Goal: Information Seeking & Learning: Learn about a topic

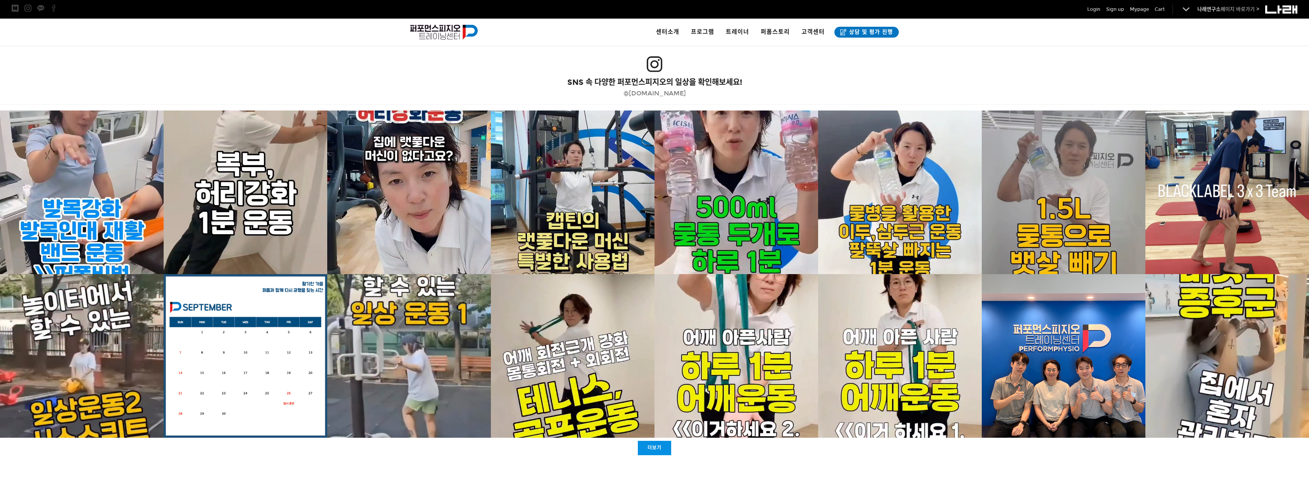
scroll to position [1494, 0]
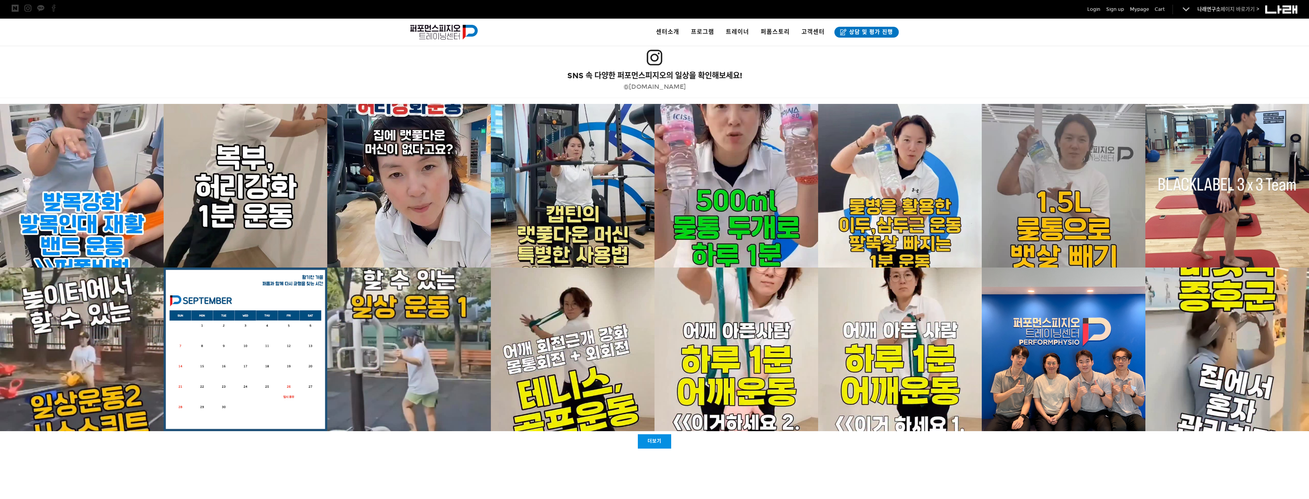
click at [663, 444] on link "더보기" at bounding box center [654, 441] width 33 height 14
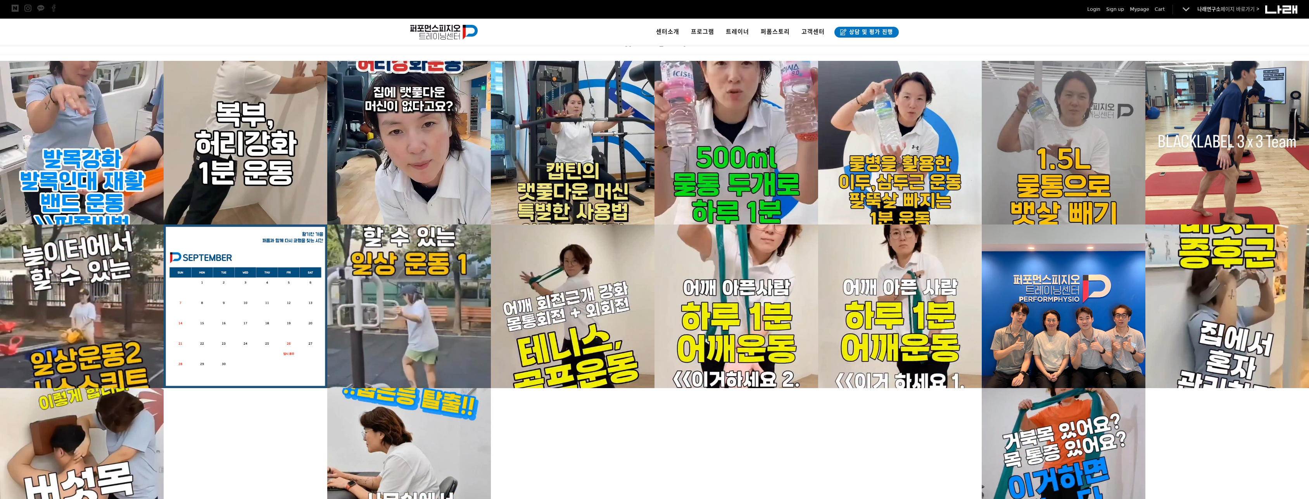
scroll to position [1416, 0]
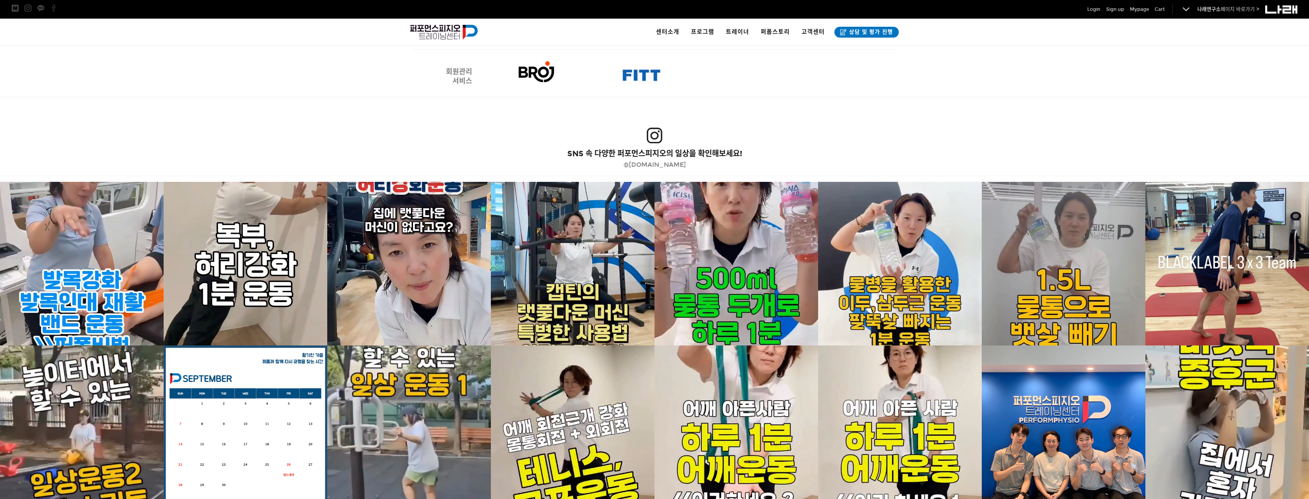
click at [748, 53] on span "· [PERSON_NAME]ㅣ[PERSON_NAME]" at bounding box center [766, 54] width 67 height 7
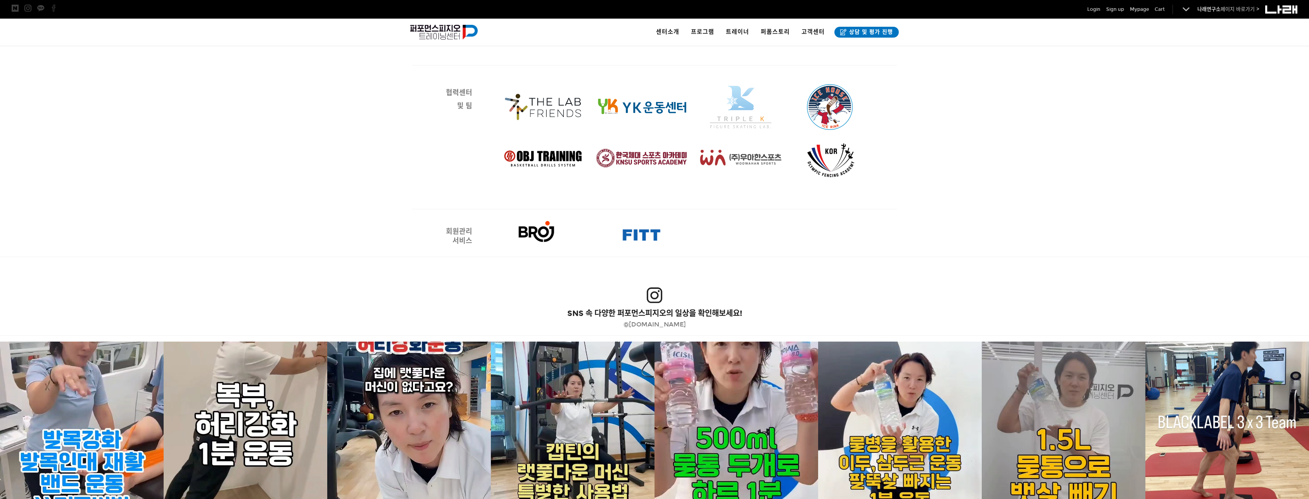
click at [757, 154] on span "· 박다율ㅣ서울점" at bounding box center [752, 156] width 38 height 7
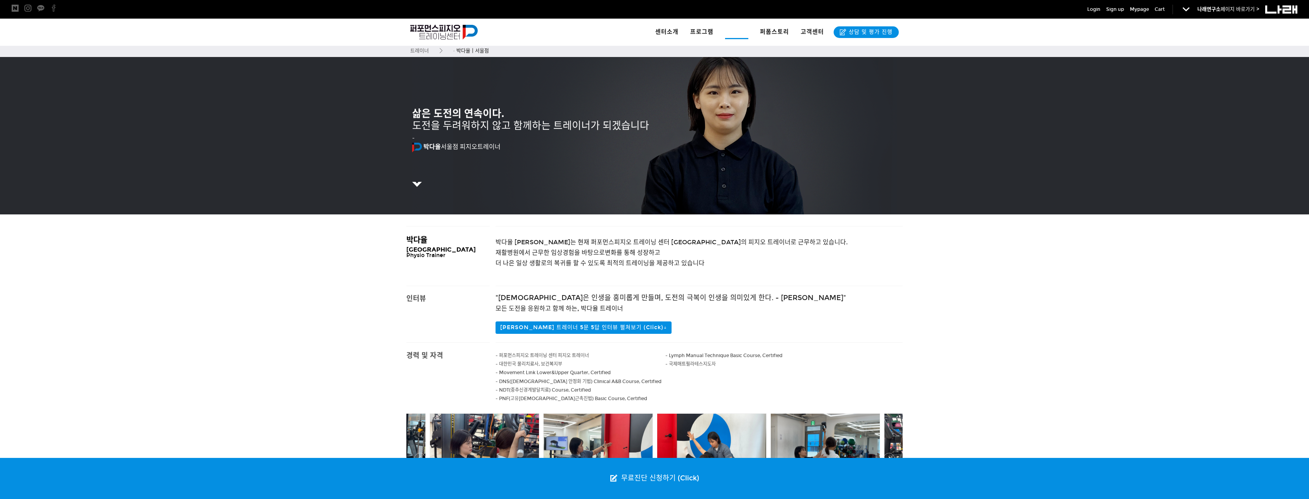
click at [759, 134] on link "· 양현수ㅣ서울점" at bounding box center [786, 139] width 122 height 17
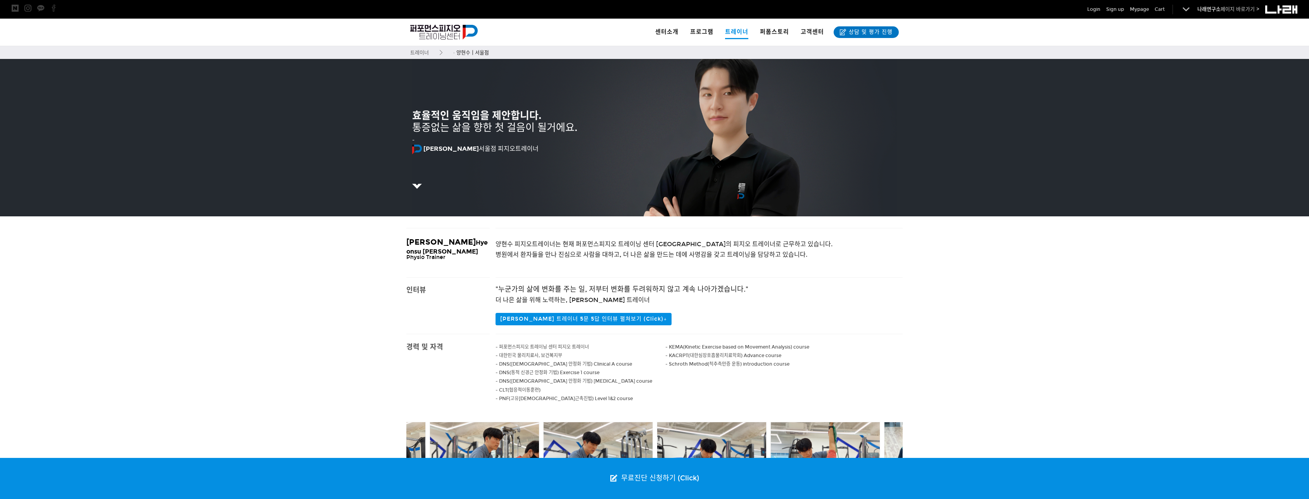
click at [748, 122] on span "· 윤동인ㅣ서울점" at bounding box center [752, 122] width 38 height 7
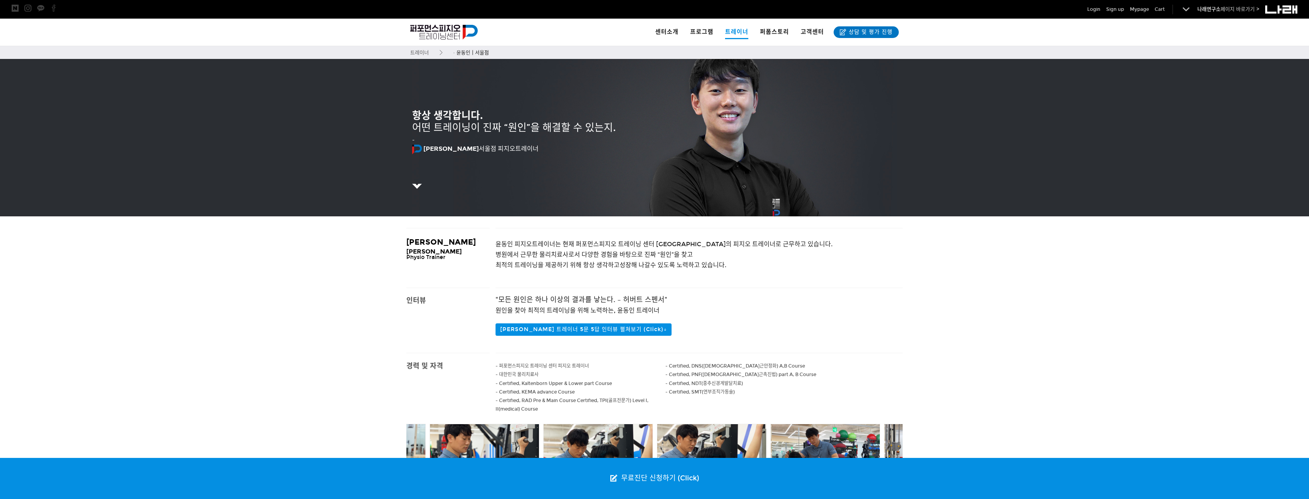
click at [750, 110] on link "· 박예원ㅣ서울점" at bounding box center [786, 105] width 122 height 17
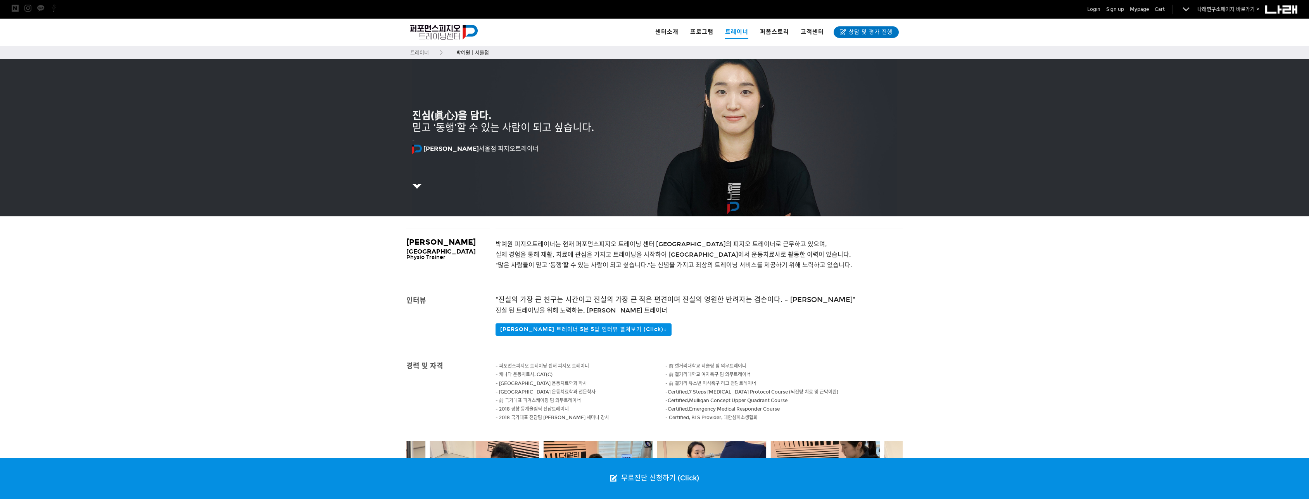
click at [746, 73] on span "· 윤상인ㅣ서울점" at bounding box center [752, 71] width 38 height 7
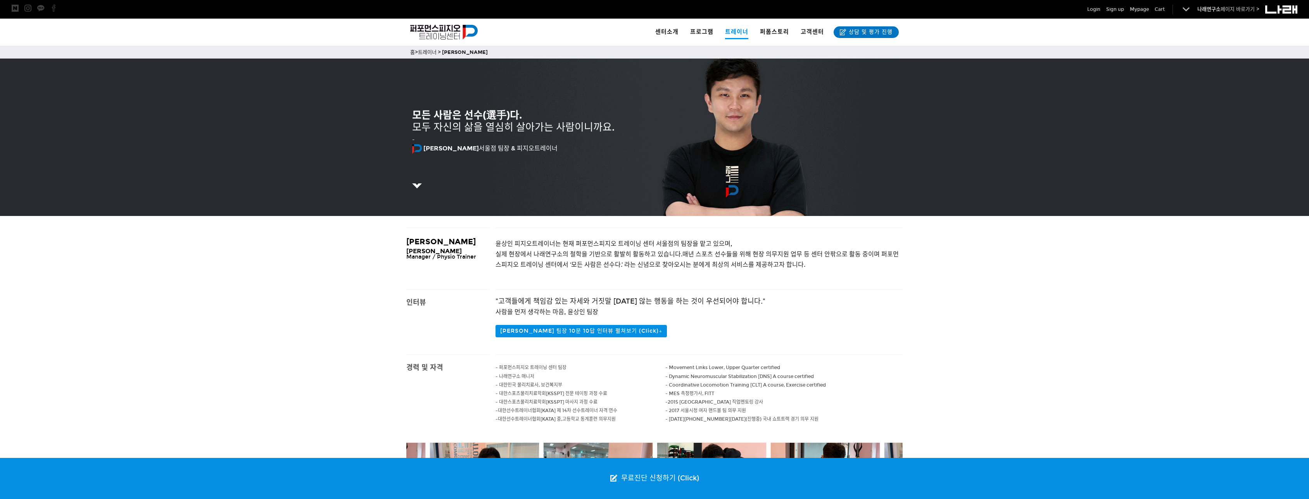
click at [757, 203] on link "· 강주윤ㅣ수원점" at bounding box center [786, 207] width 122 height 17
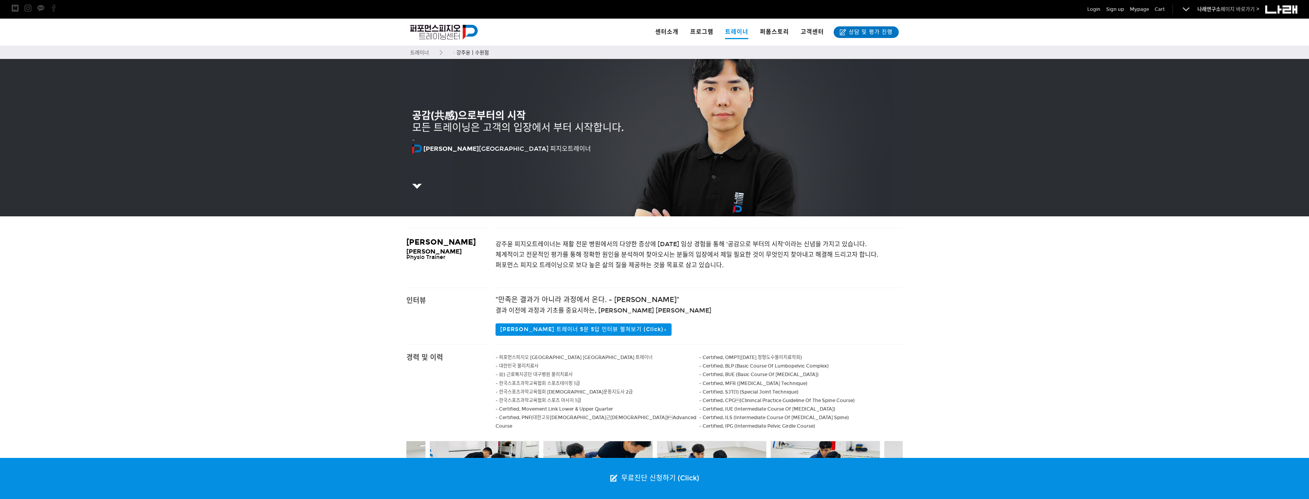
click at [753, 223] on span "· 강태윤ㅣ[GEOGRAPHIC_DATA]" at bounding box center [774, 224] width 83 height 7
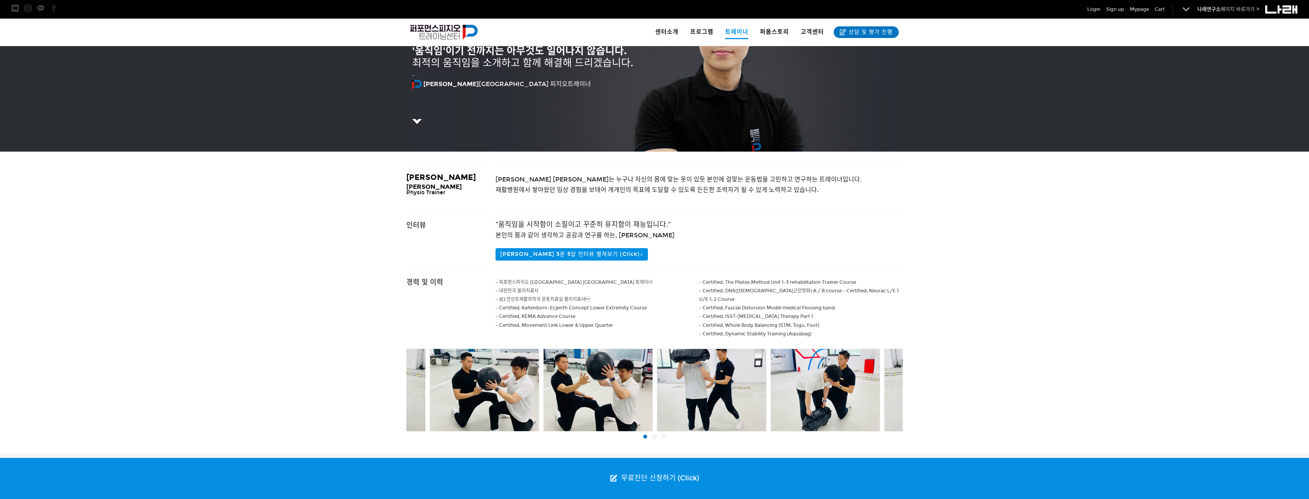
scroll to position [78, 0]
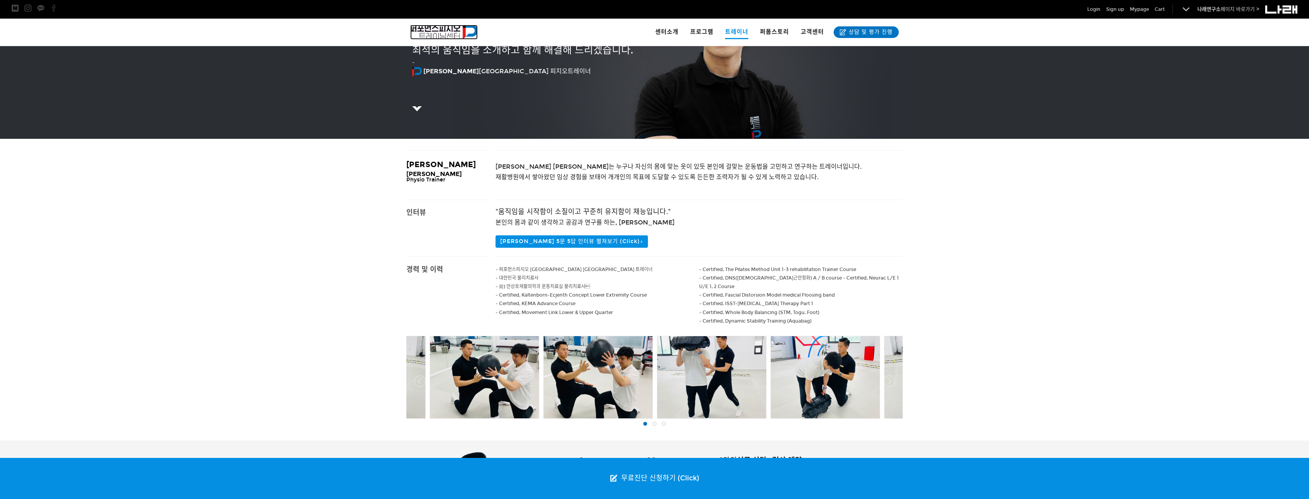
click at [458, 30] on img at bounding box center [443, 32] width 67 height 15
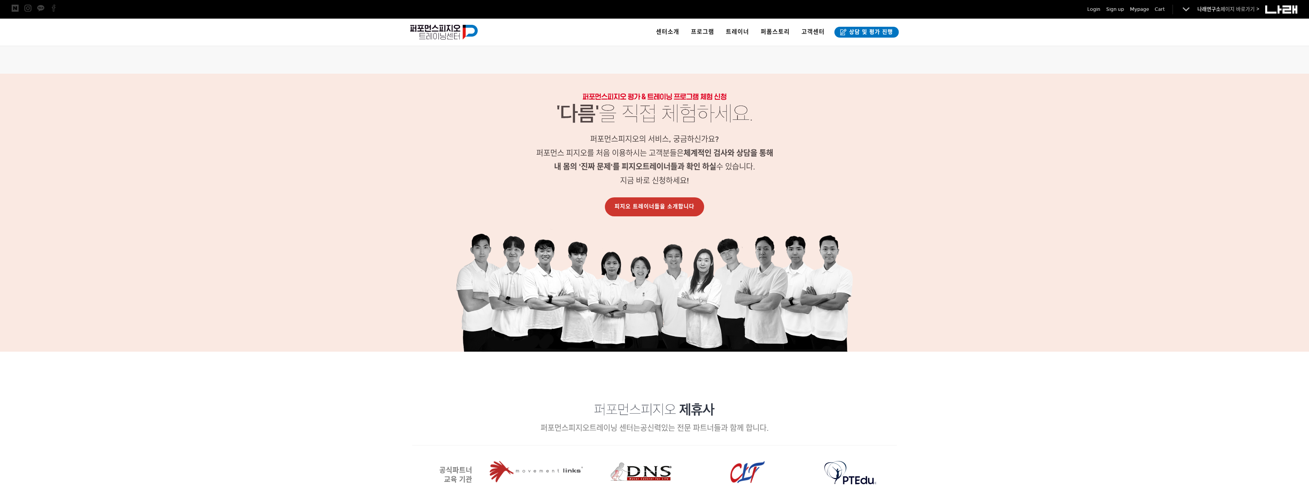
scroll to position [814, 0]
